Goal: Information Seeking & Learning: Find specific fact

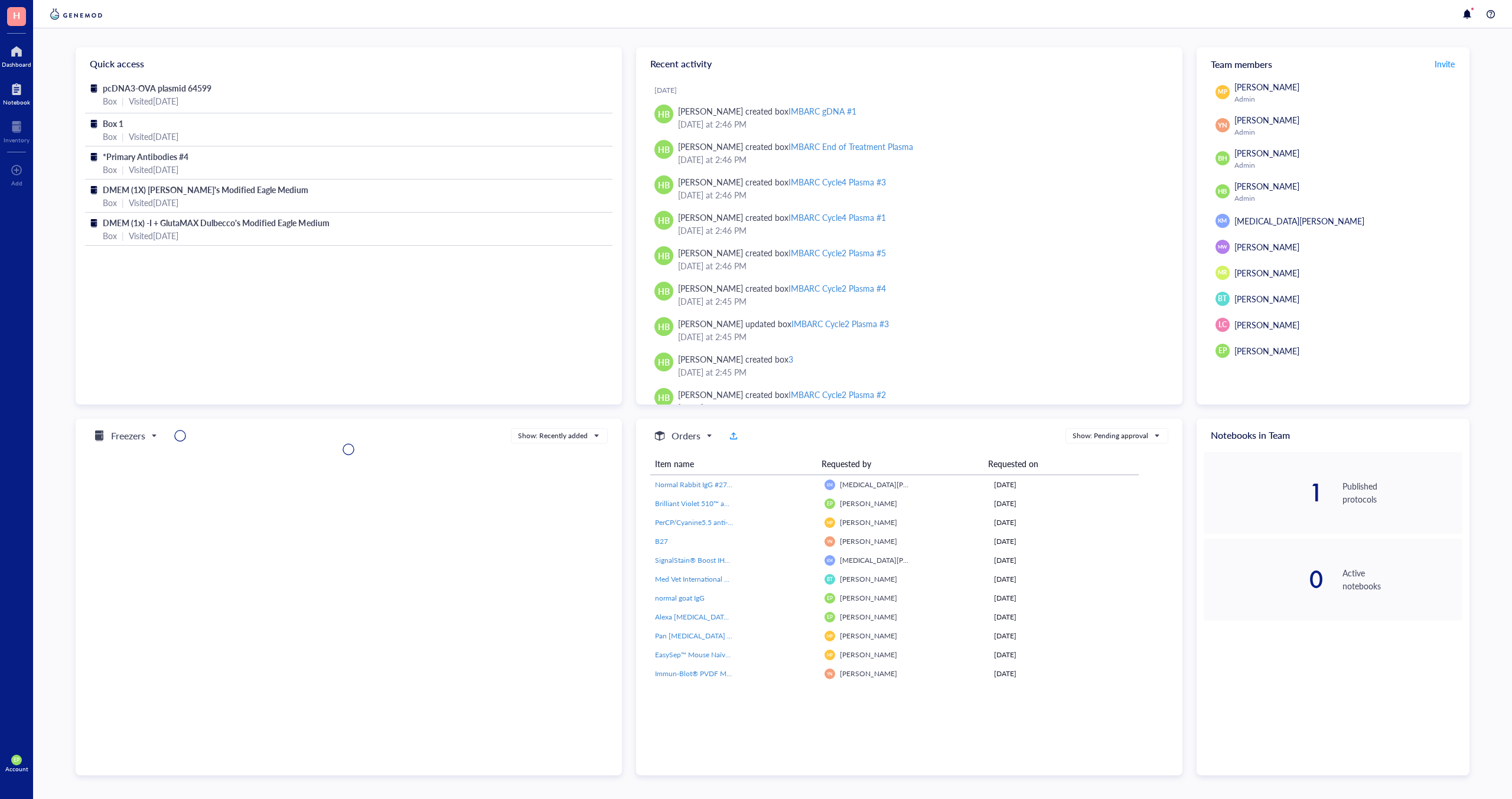
click at [11, 95] on div at bounding box center [16, 89] width 27 height 19
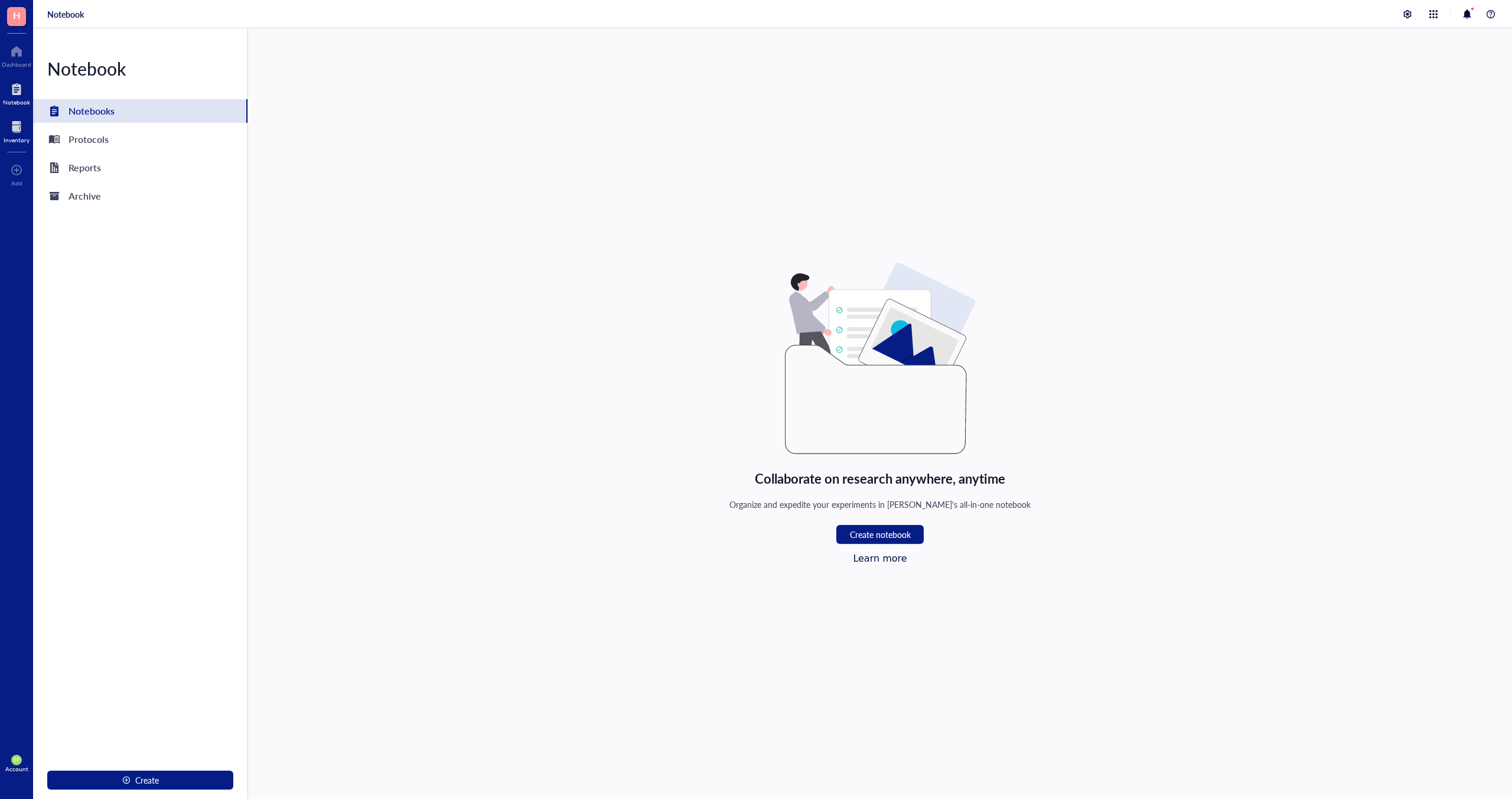
click at [22, 134] on div at bounding box center [17, 127] width 26 height 19
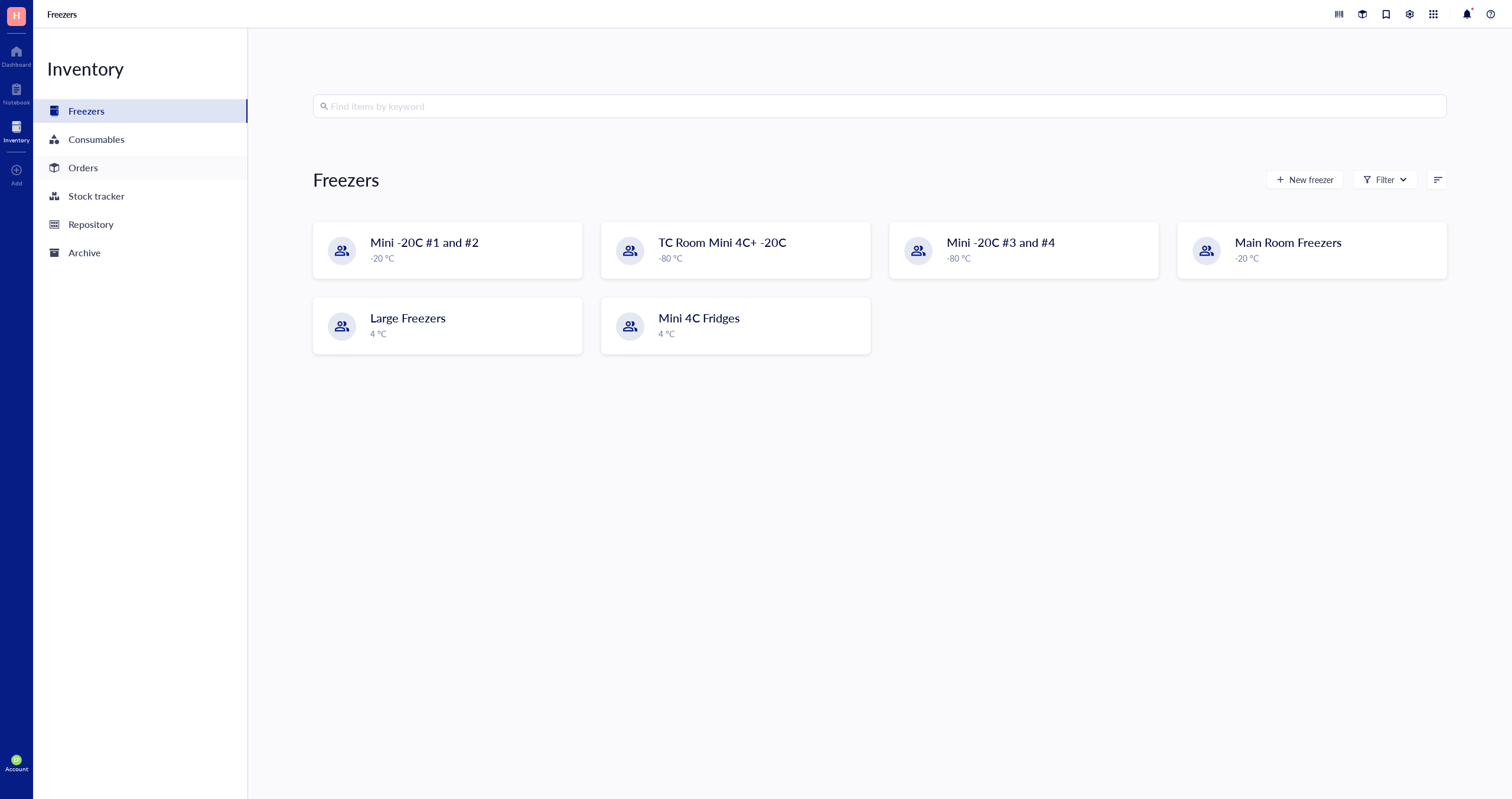
click at [86, 165] on div "Orders" at bounding box center [84, 168] width 30 height 17
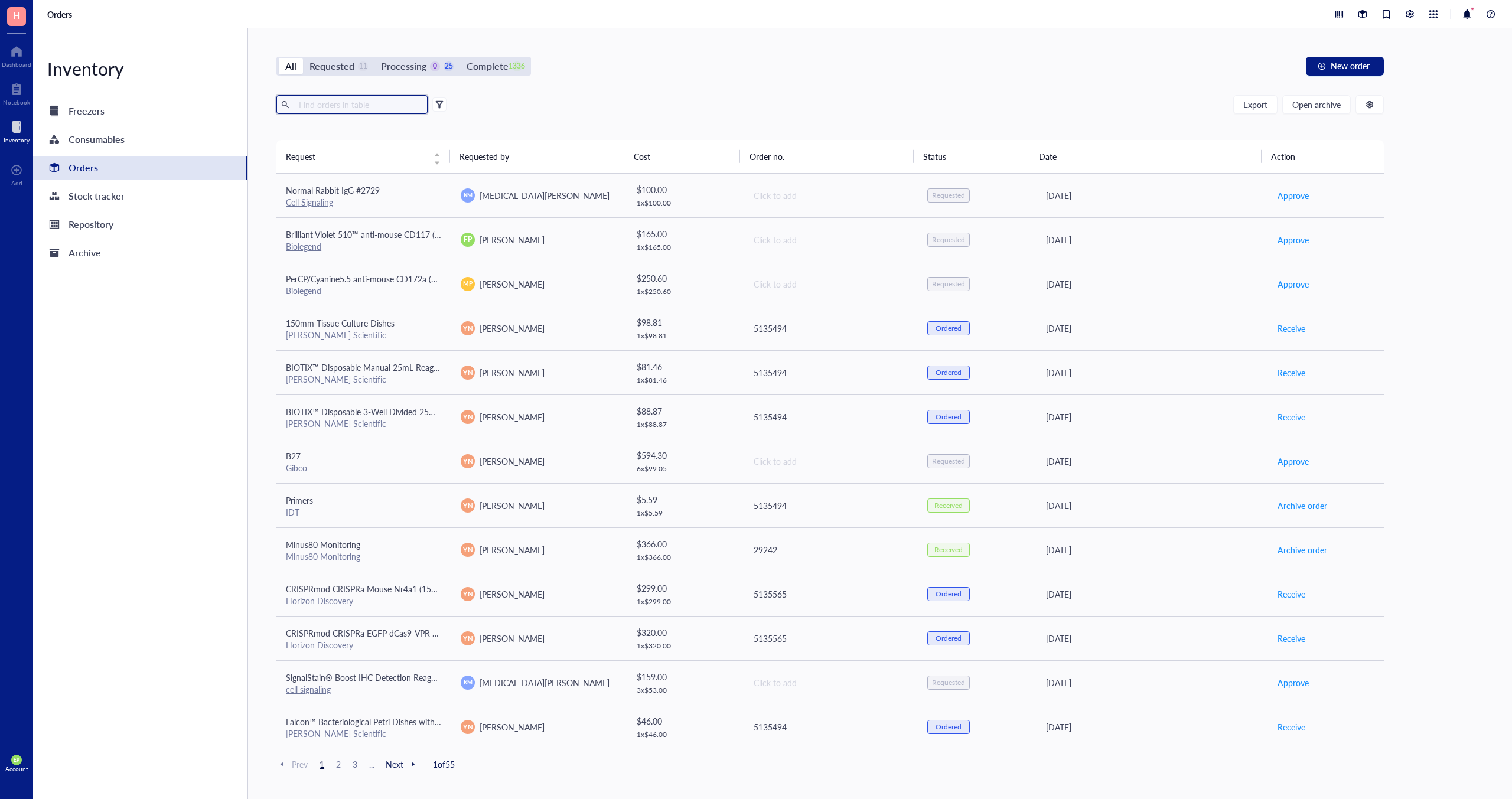
click at [341, 107] on input "text" at bounding box center [358, 105] width 129 height 18
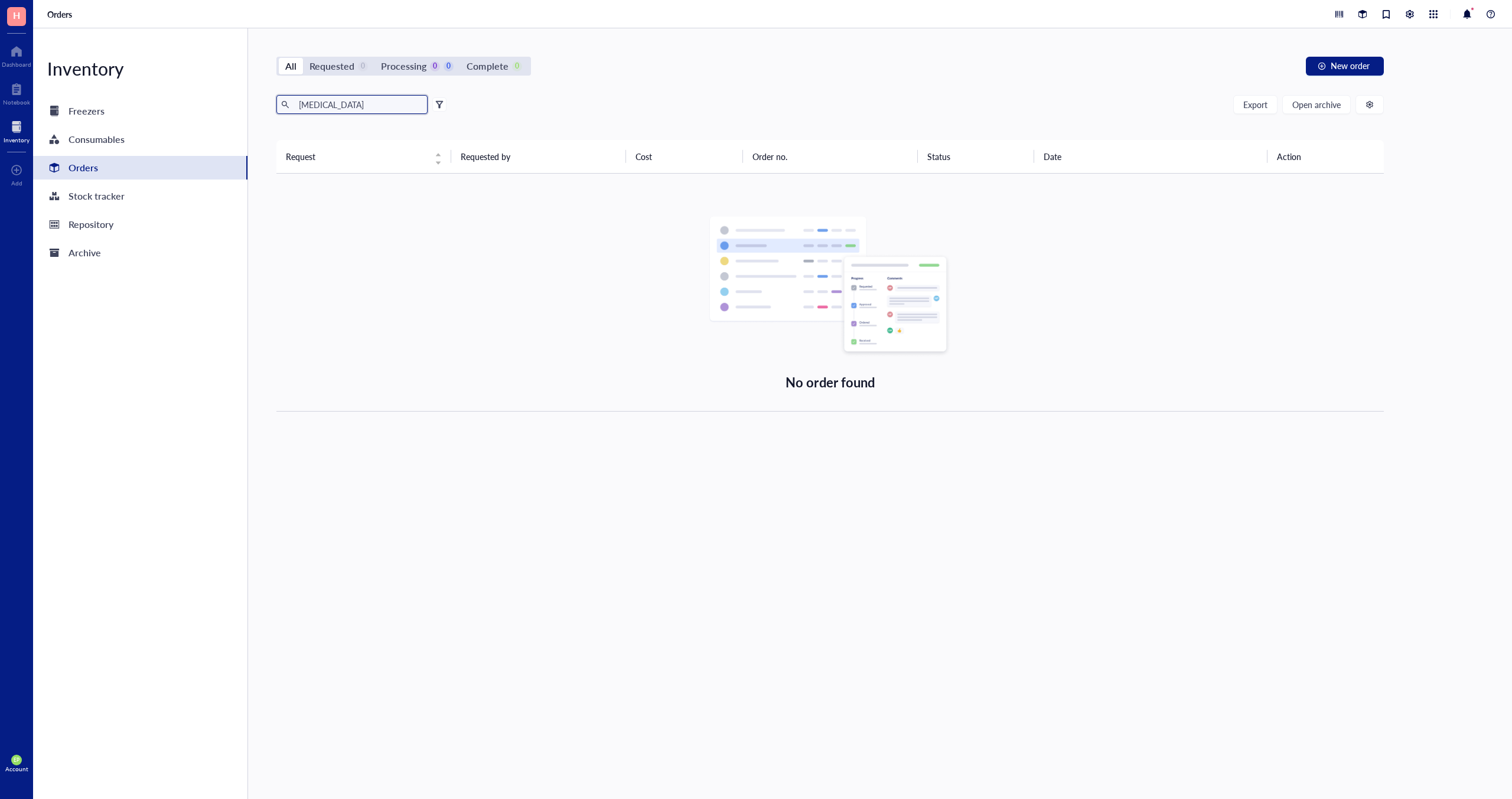
click at [317, 104] on input "[MEDICAL_DATA]" at bounding box center [358, 105] width 129 height 18
click at [103, 167] on div "Orders" at bounding box center [140, 168] width 215 height 24
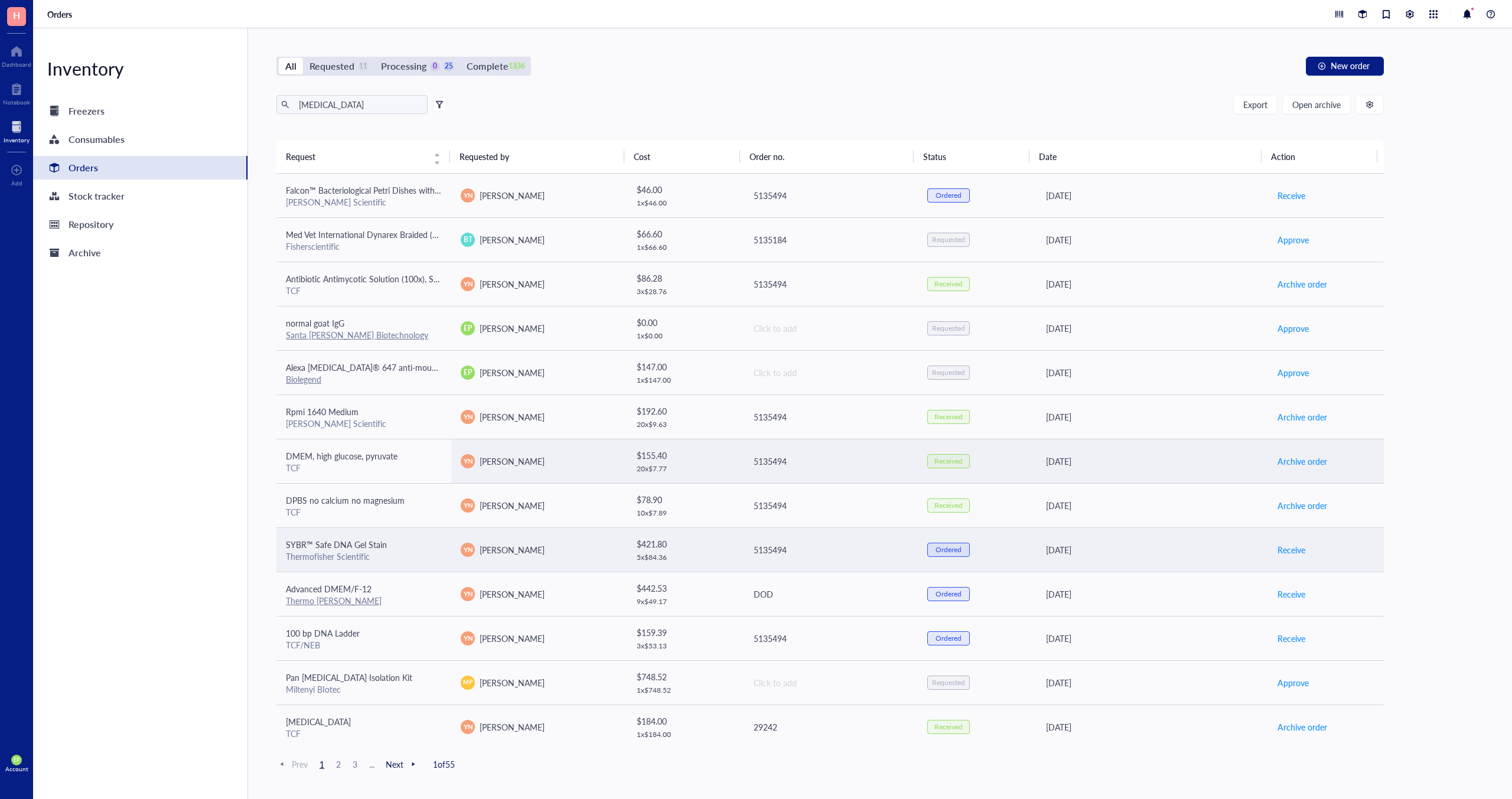
scroll to position [537, 0]
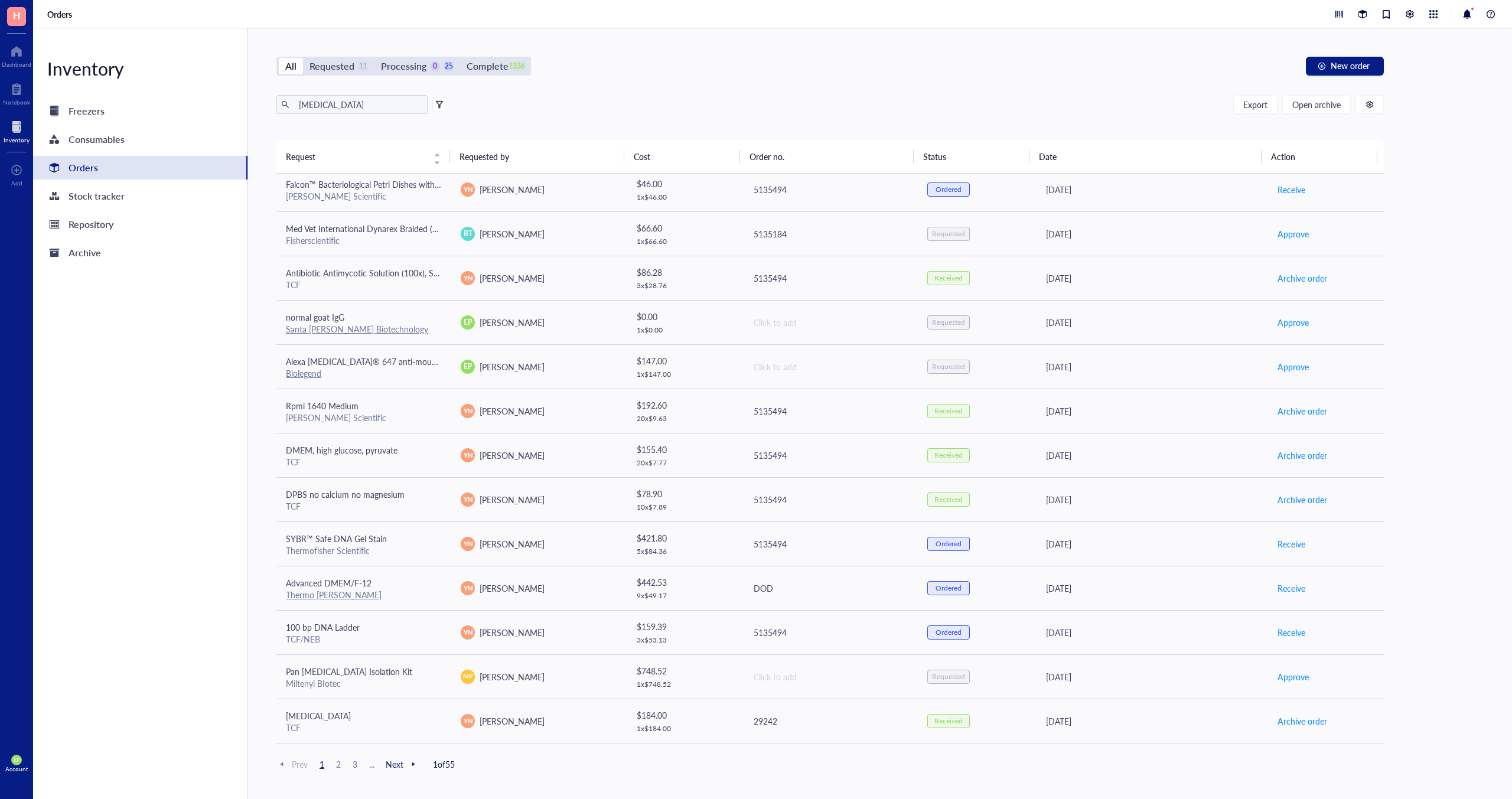
click at [334, 762] on span "2" at bounding box center [339, 763] width 14 height 11
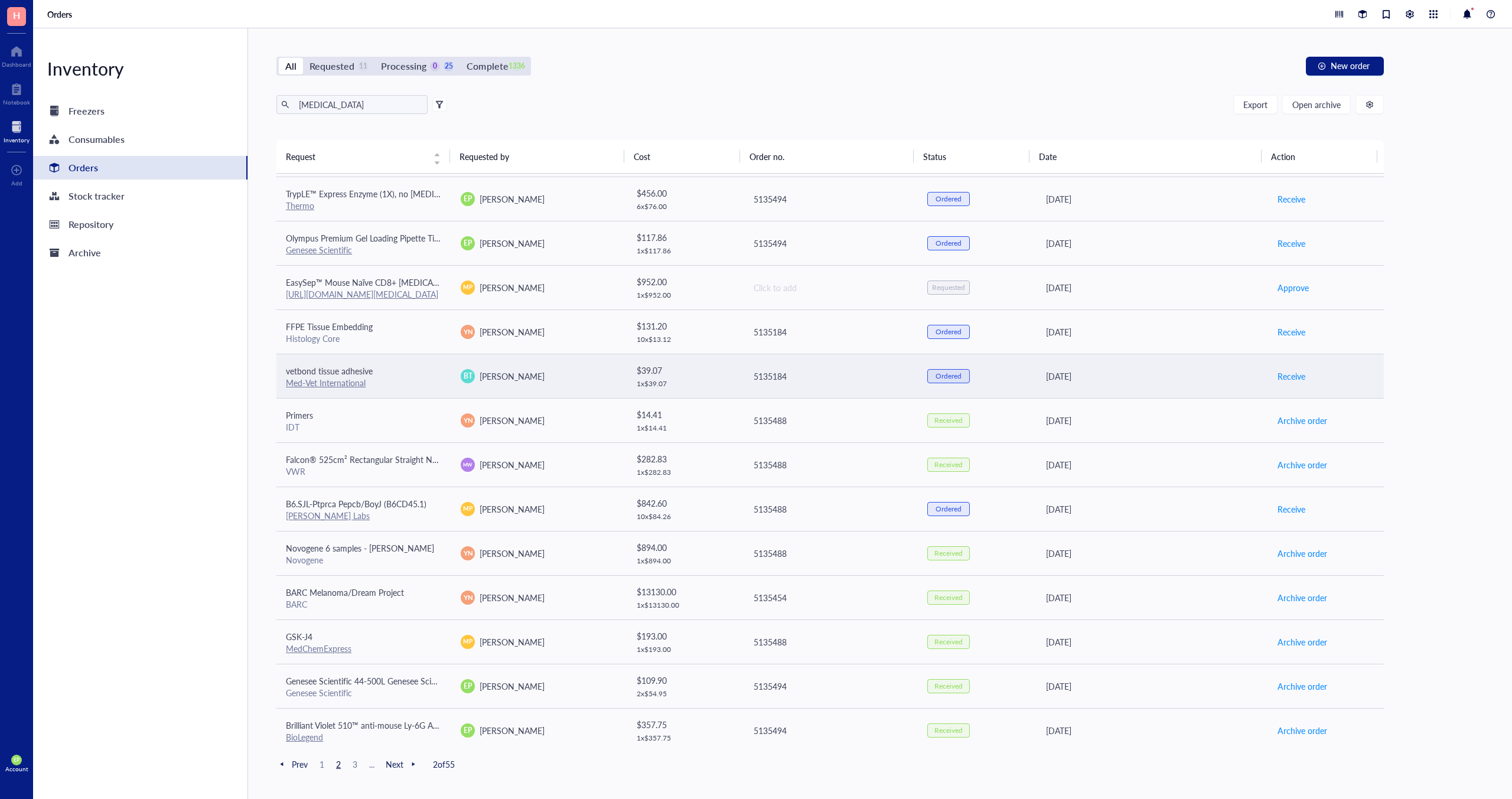
scroll to position [266, 0]
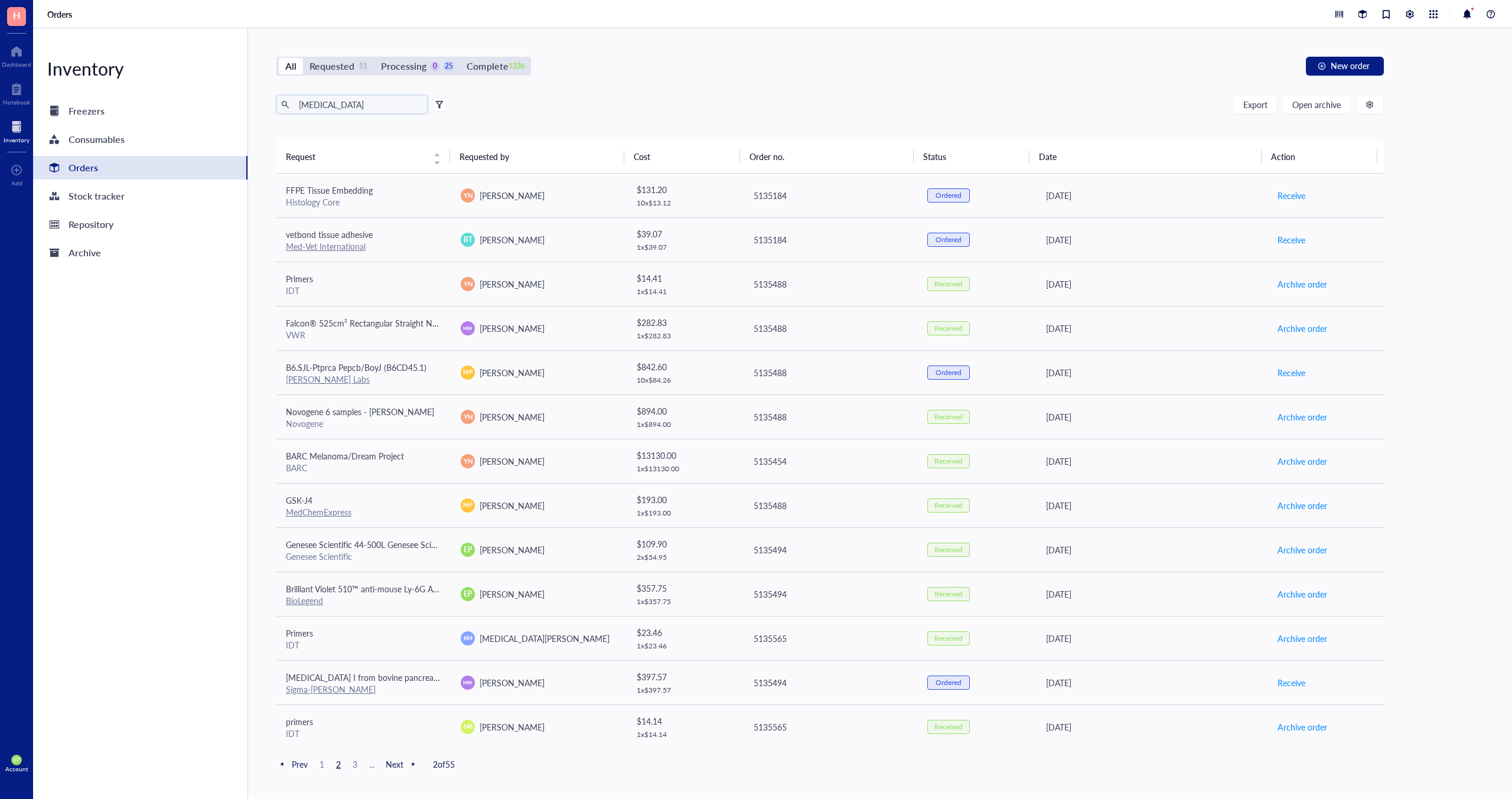
click at [329, 111] on input "[MEDICAL_DATA]" at bounding box center [358, 105] width 129 height 18
click at [341, 106] on input "[MEDICAL_DATA]" at bounding box center [358, 105] width 129 height 18
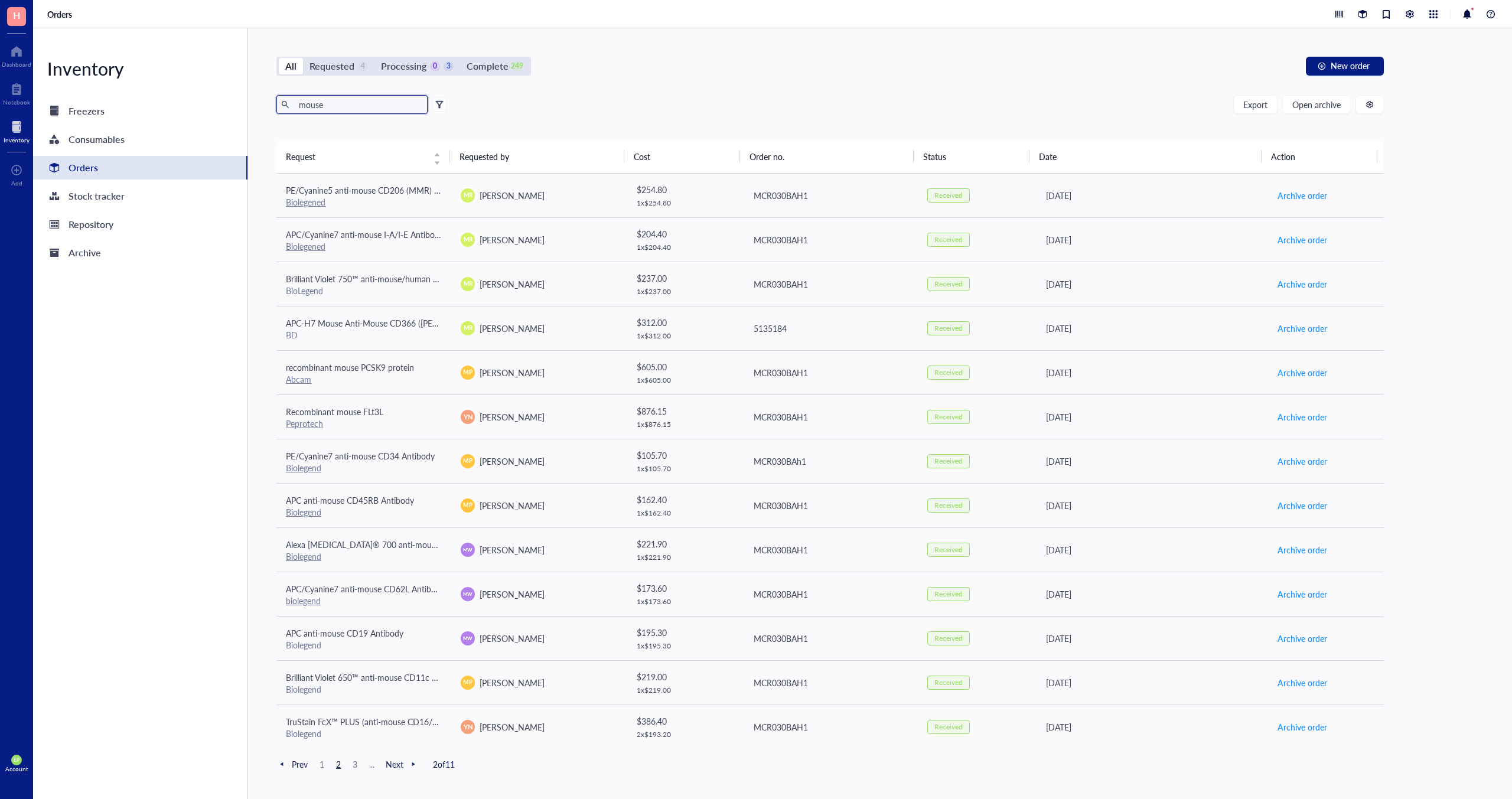
click at [343, 100] on input "mouse" at bounding box center [358, 105] width 129 height 18
paste input "315-05-100UG"
type input "315-05-100UG"
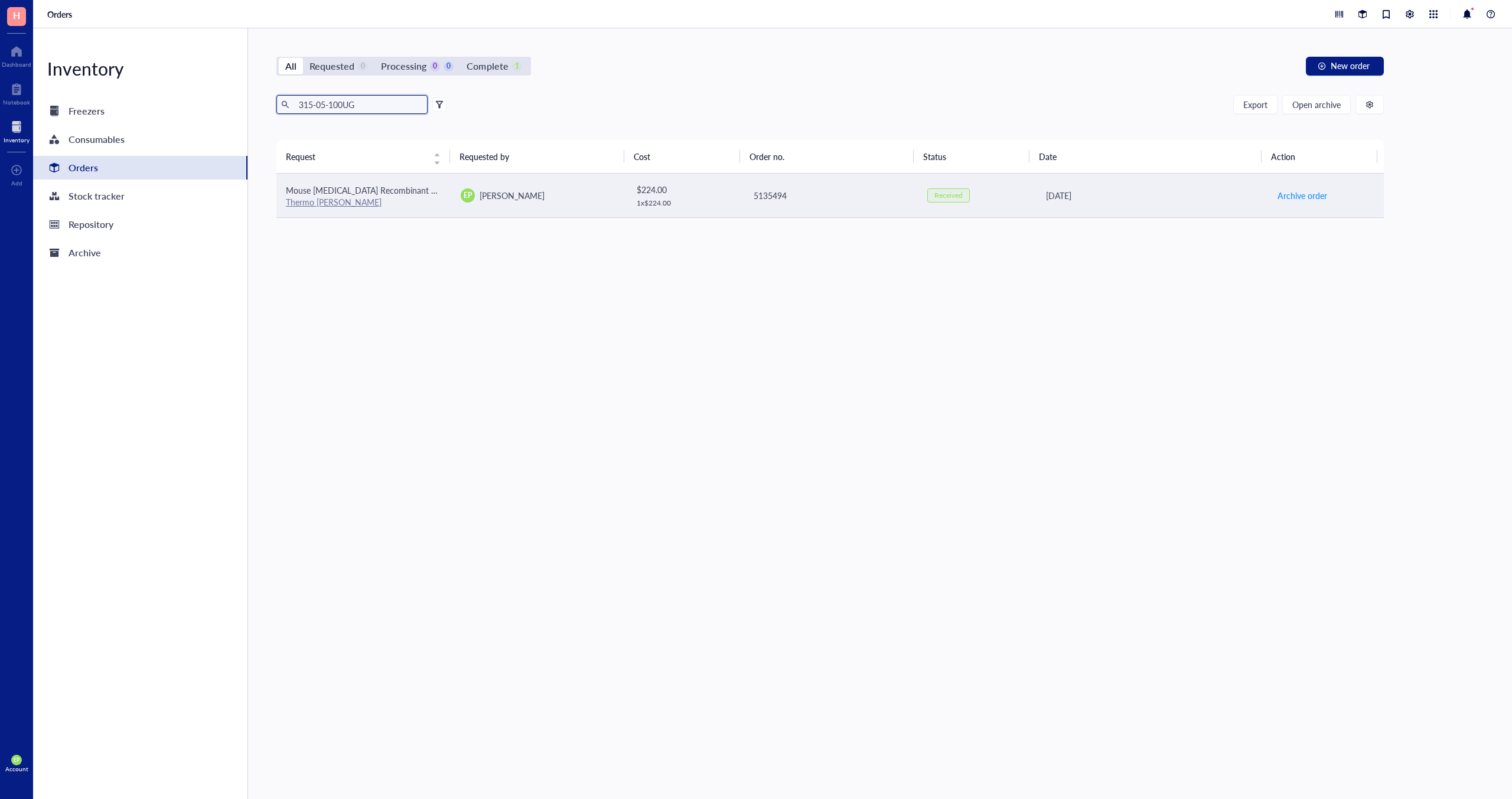
click at [395, 196] on span "Mouse [MEDICAL_DATA] Recombinant Protein, PeproTech®" at bounding box center [396, 190] width 220 height 12
